Goal: Find specific page/section: Find specific page/section

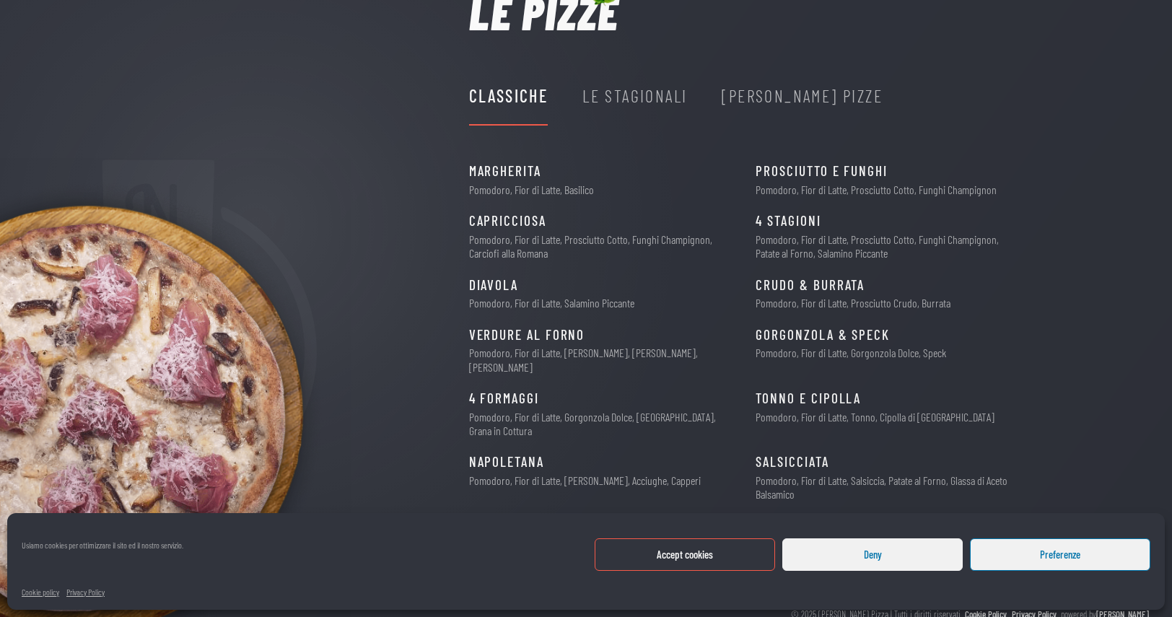
scroll to position [139, 0]
click at [891, 536] on div "Manage Cookie Consent Usiamo cookies per ottimizzare il sito ed il nostro servi…" at bounding box center [586, 561] width 1158 height 97
click at [886, 544] on button "Deny" at bounding box center [872, 554] width 180 height 32
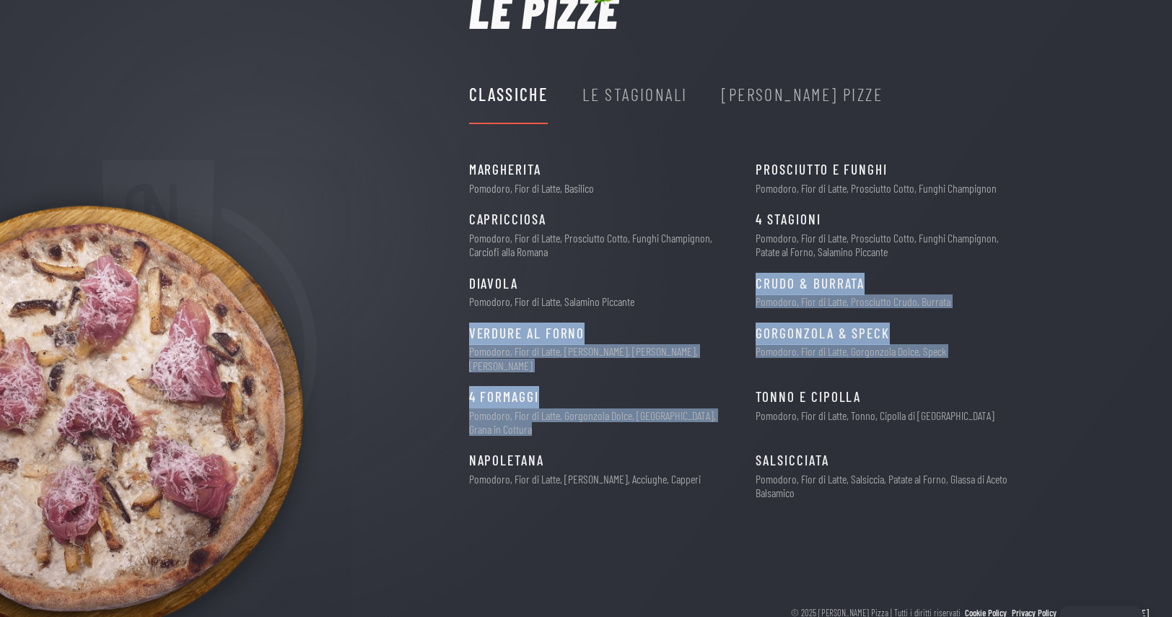
drag, startPoint x: 1173, startPoint y: 305, endPoint x: 1182, endPoint y: 393, distance: 88.5
click at [1171, 393] on html "Manage Cookie Consent Usiamo cookies per ottimizzare il sito ed il nostro servi…" at bounding box center [586, 169] width 1172 height 617
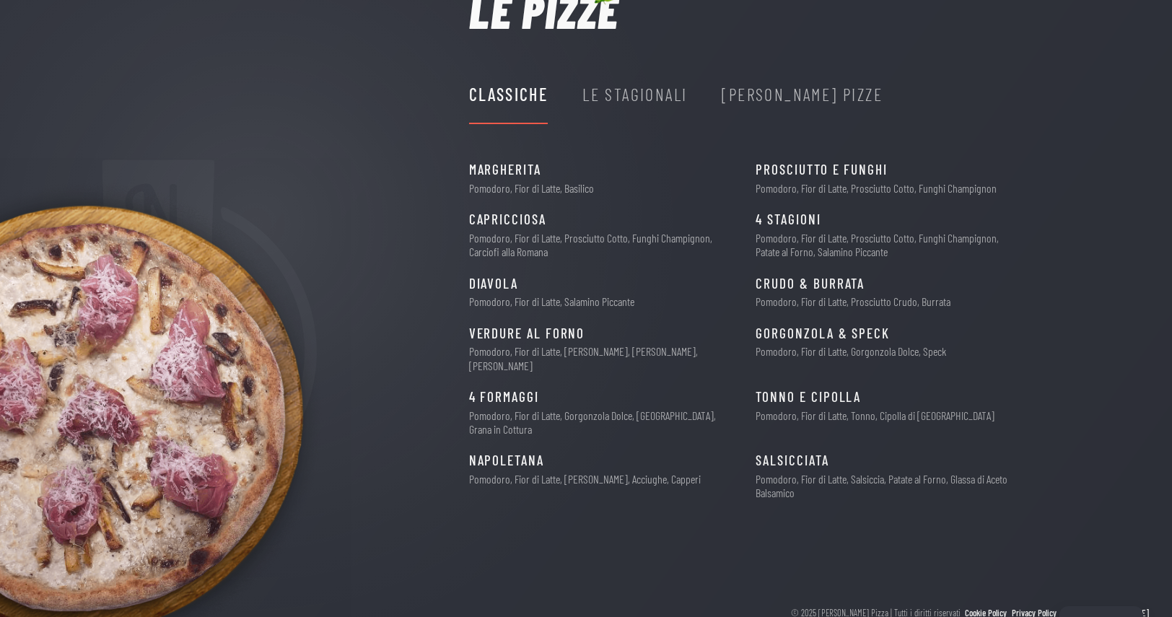
click at [1088, 209] on div "Le pizze Classiche Le Stagionali [PERSON_NAME] Pizze Margherita 6€ Pomodoro, Fi…" at bounding box center [586, 251] width 1172 height 526
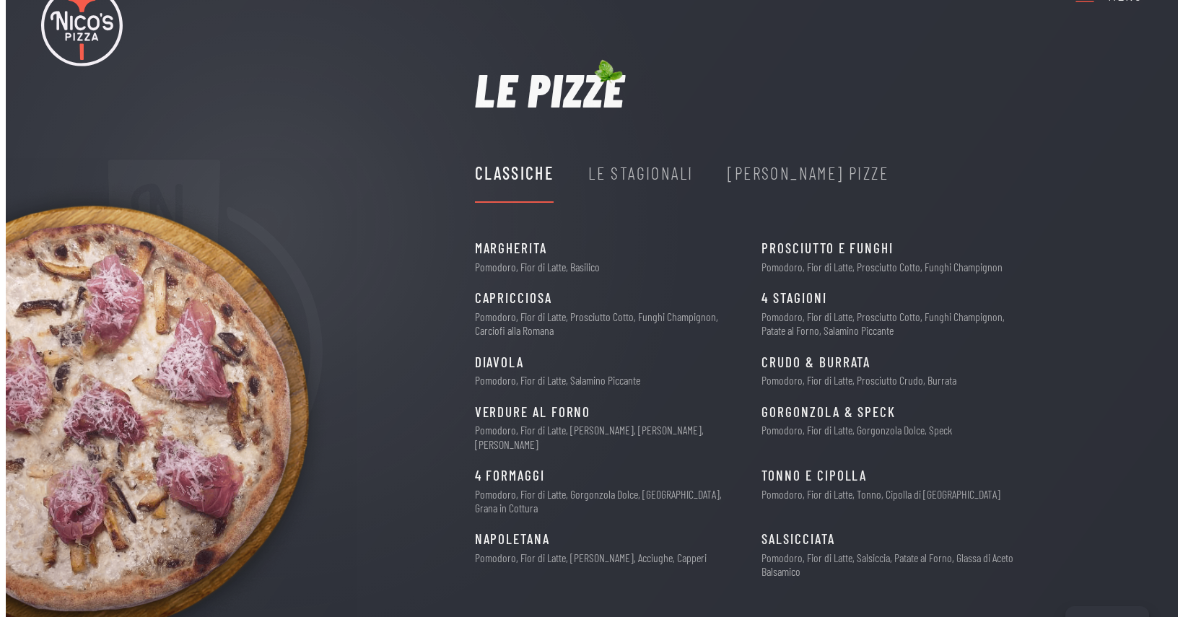
scroll to position [0, 0]
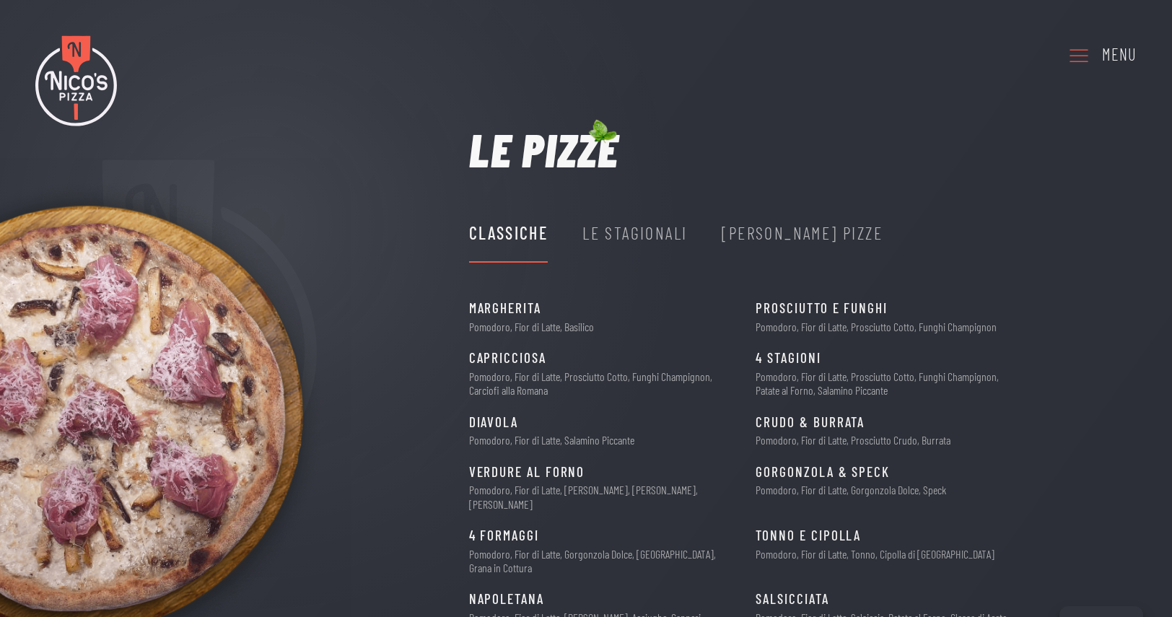
click at [1112, 53] on div "Menu" at bounding box center [1119, 55] width 35 height 26
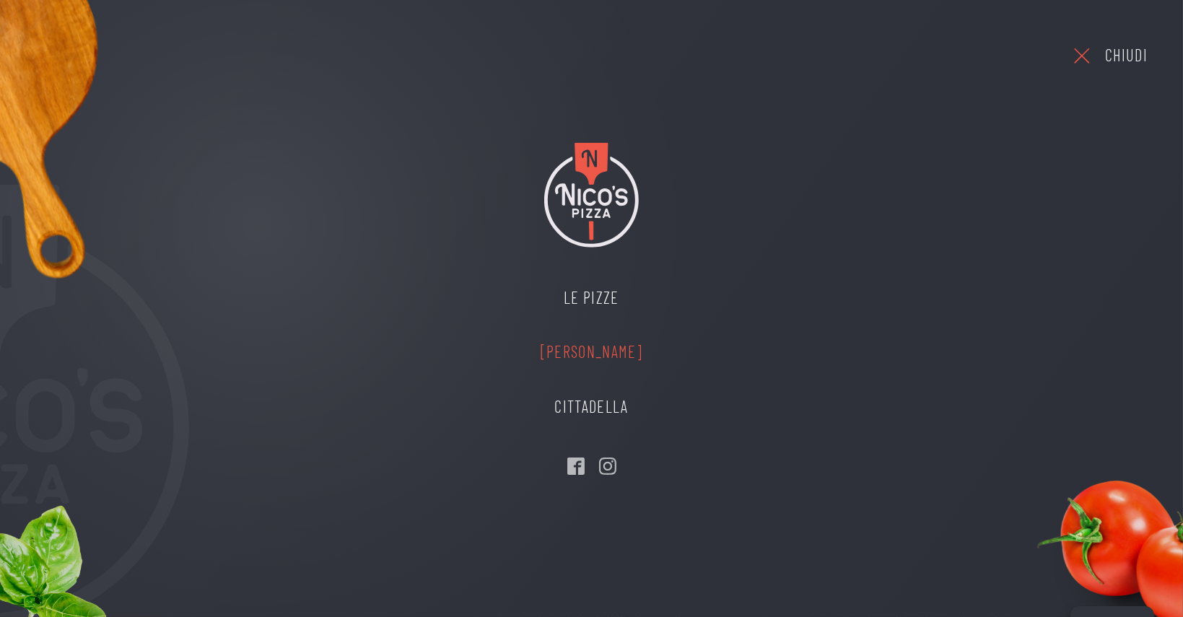
click at [603, 346] on link "[PERSON_NAME]" at bounding box center [591, 352] width 131 height 55
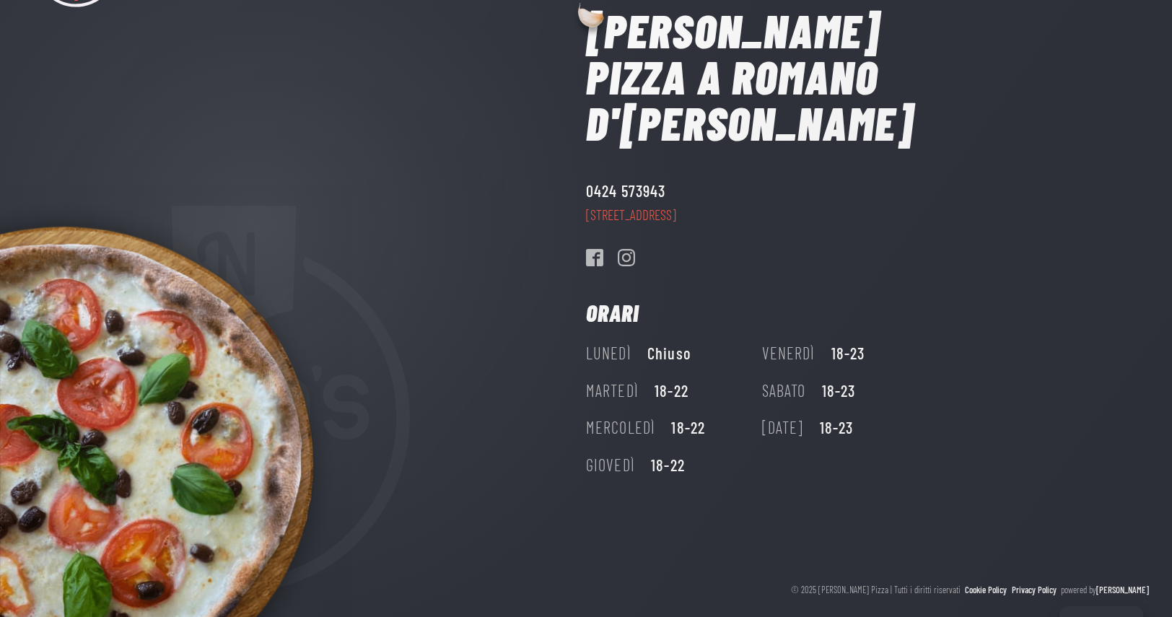
scroll to position [123, 0]
